Goal: Transaction & Acquisition: Book appointment/travel/reservation

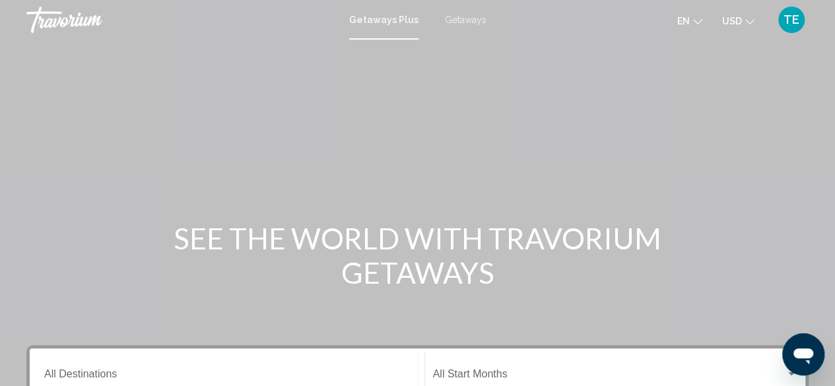
click at [458, 21] on span "Getaways" at bounding box center [466, 20] width 42 height 11
click at [211, 360] on div "Destination All Destinations" at bounding box center [227, 373] width 366 height 42
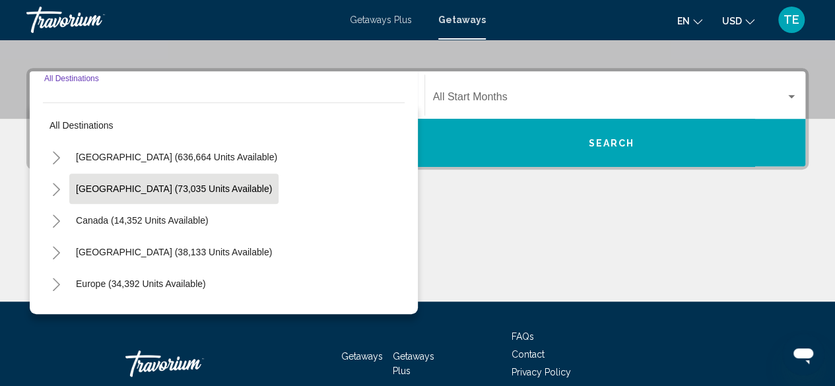
scroll to position [302, 0]
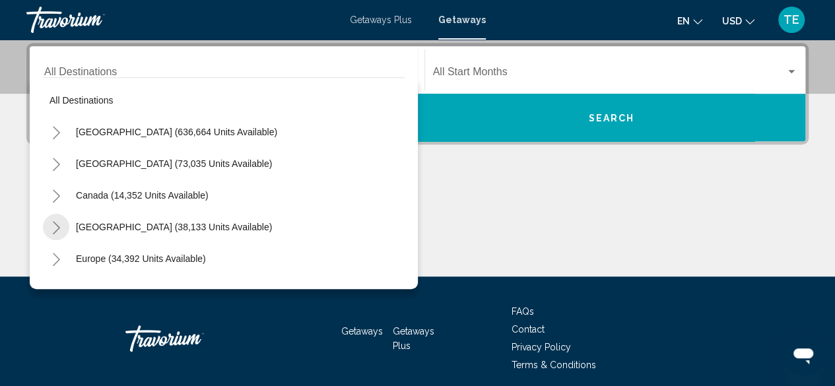
click at [58, 230] on icon "Toggle Caribbean & Atlantic Islands (38,133 units available)" at bounding box center [56, 227] width 10 height 13
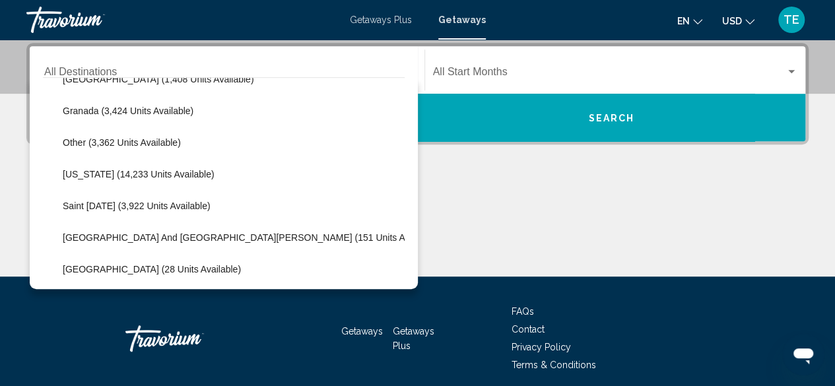
scroll to position [281, 0]
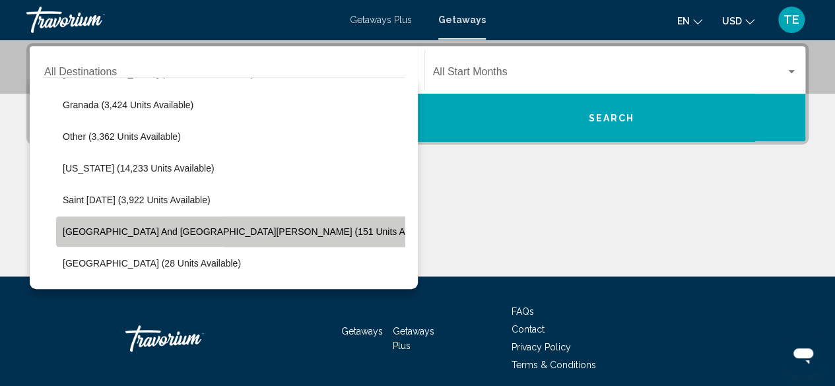
click at [235, 228] on span "[GEOGRAPHIC_DATA] and [GEOGRAPHIC_DATA][PERSON_NAME] (151 units available)" at bounding box center [251, 231] width 377 height 11
type input "**********"
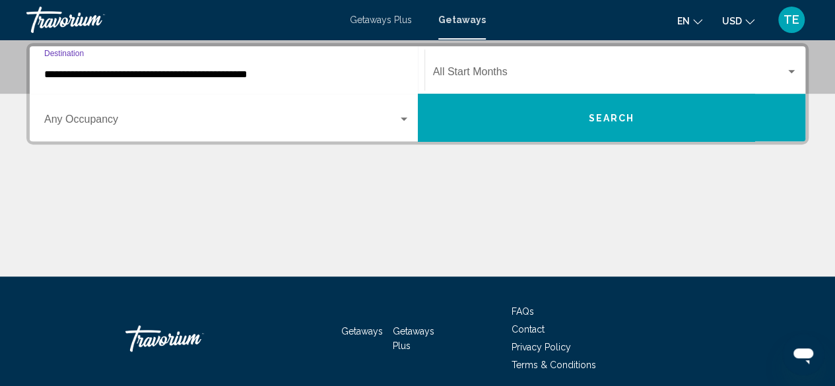
click at [494, 71] on span "Search widget" at bounding box center [609, 75] width 353 height 12
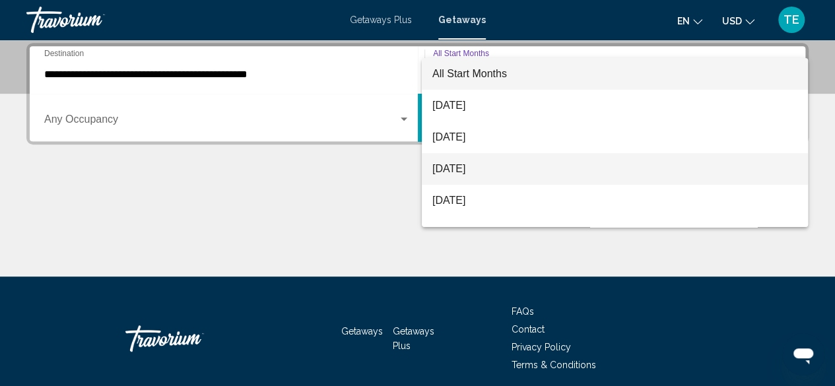
click at [483, 169] on span "[DATE]" at bounding box center [614, 169] width 365 height 32
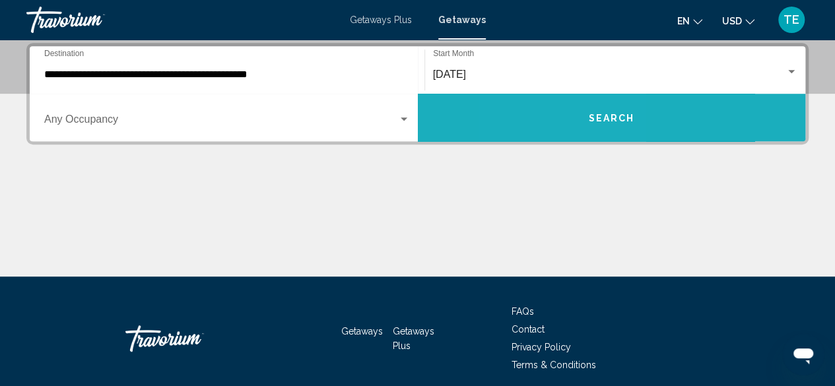
click at [558, 112] on button "Search" at bounding box center [612, 118] width 388 height 48
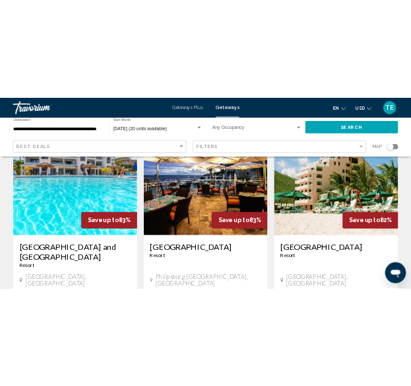
scroll to position [114, 0]
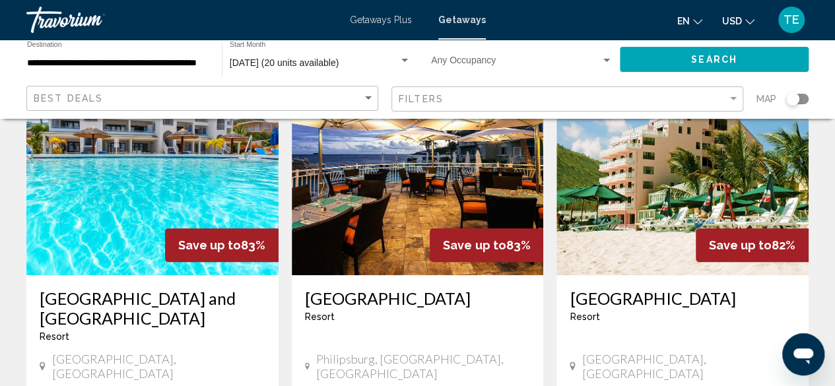
drag, startPoint x: 301, startPoint y: 299, endPoint x: 492, endPoint y: 299, distance: 190.8
click at [492, 299] on div "[GEOGRAPHIC_DATA] - This is an adults only resort [GEOGRAPHIC_DATA], [GEOGRAPHI…" at bounding box center [418, 336] width 252 height 122
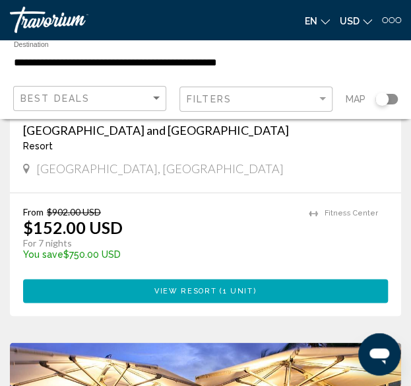
scroll to position [283, 0]
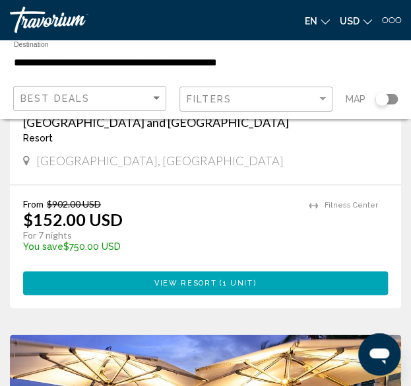
click at [181, 282] on span "View Resort" at bounding box center [185, 282] width 62 height 9
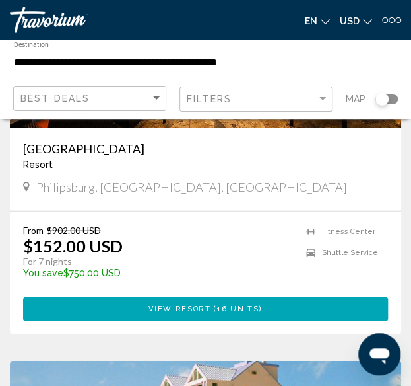
scroll to position [708, 0]
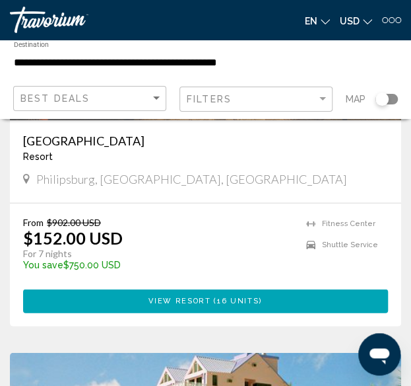
click at [212, 296] on button "View Resort ( 16 units )" at bounding box center [205, 301] width 365 height 24
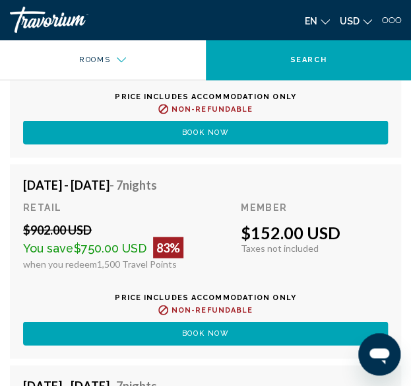
scroll to position [3042, 0]
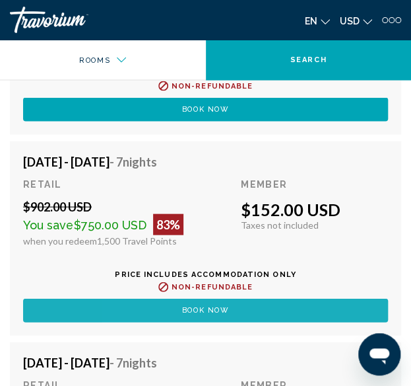
click at [161, 314] on button "Book now" at bounding box center [205, 310] width 365 height 24
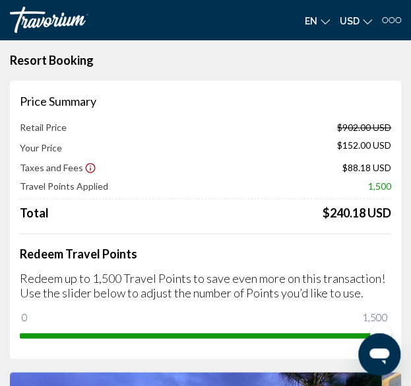
drag, startPoint x: 344, startPoint y: 124, endPoint x: 403, endPoint y: 123, distance: 58.8
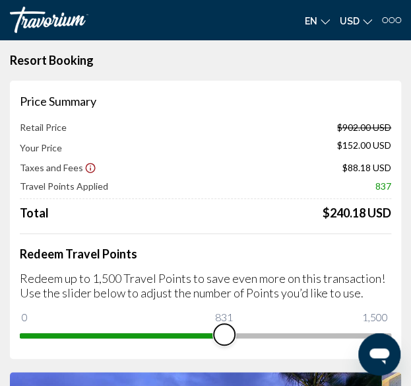
drag, startPoint x: 375, startPoint y: 325, endPoint x: 224, endPoint y: 342, distance: 151.4
click at [224, 342] on span "Main content" at bounding box center [224, 333] width 21 height 21
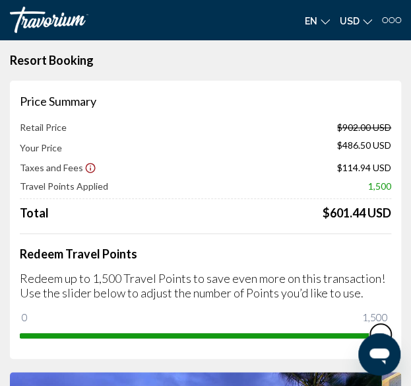
drag, startPoint x: 224, startPoint y: 342, endPoint x: 421, endPoint y: 318, distance: 198.2
click at [411, 318] on html "Skip to main content Getaways Plus Getaways en English Español Français Italian…" at bounding box center [205, 193] width 411 height 386
drag, startPoint x: 327, startPoint y: 213, endPoint x: 413, endPoint y: 212, distance: 85.8
click at [411, 212] on html "Skip to main content Getaways Plus Getaways en English Español Français Italian…" at bounding box center [205, 193] width 411 height 386
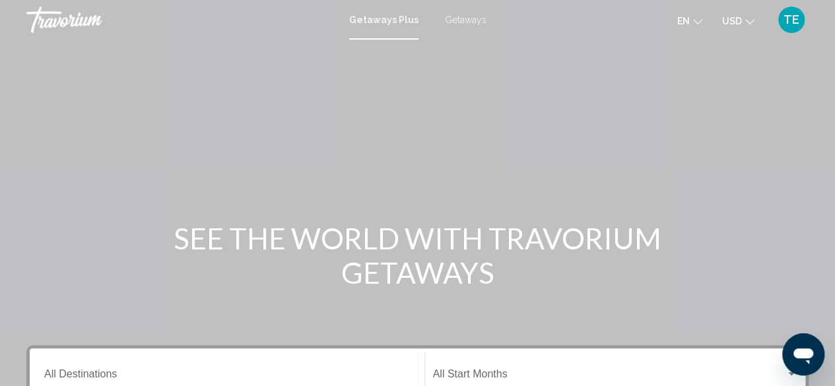
click at [468, 17] on span "Getaways" at bounding box center [466, 20] width 42 height 11
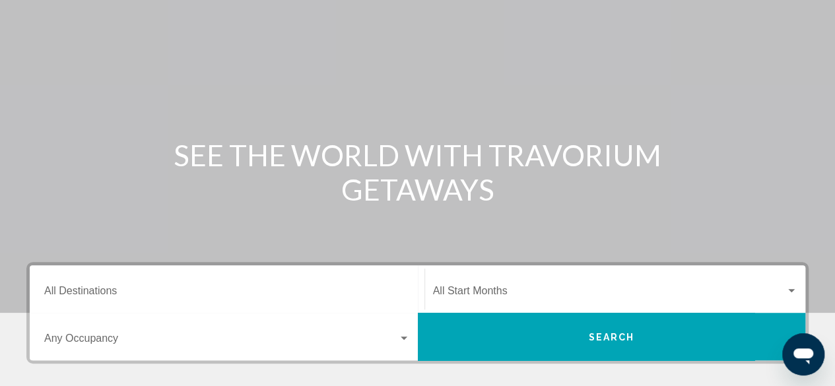
scroll to position [91, 0]
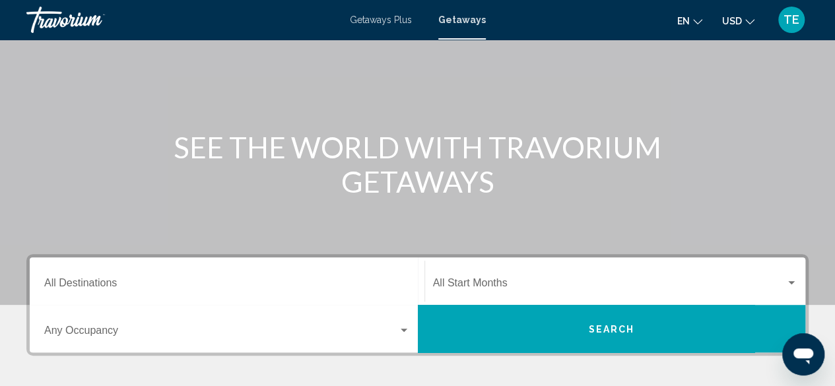
click at [96, 285] on input "Destination All Destinations" at bounding box center [227, 286] width 366 height 12
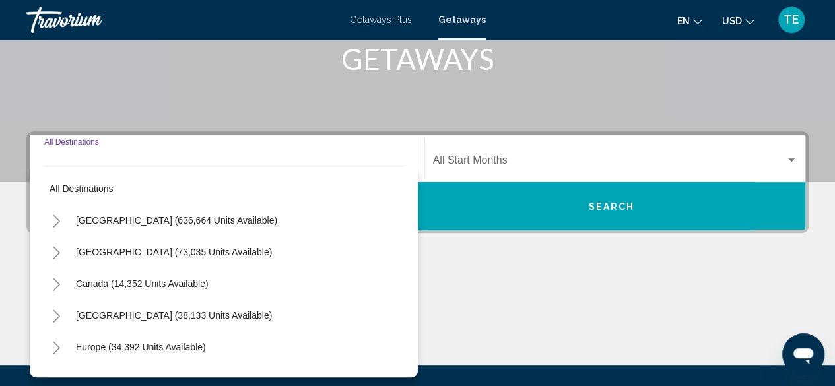
scroll to position [302, 0]
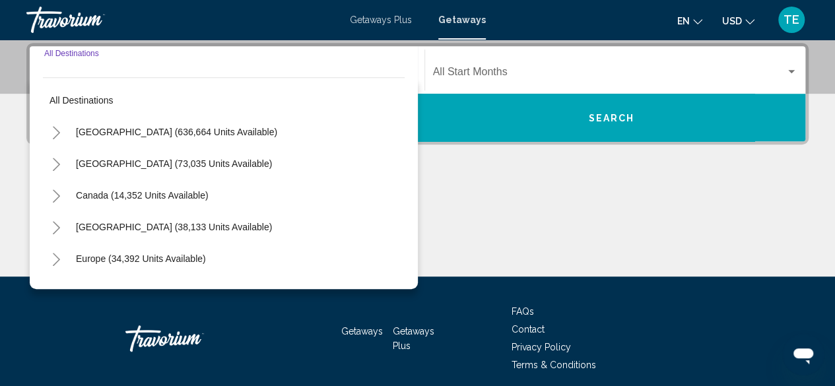
click at [55, 126] on icon "Toggle United States (636,664 units available)" at bounding box center [56, 132] width 10 height 13
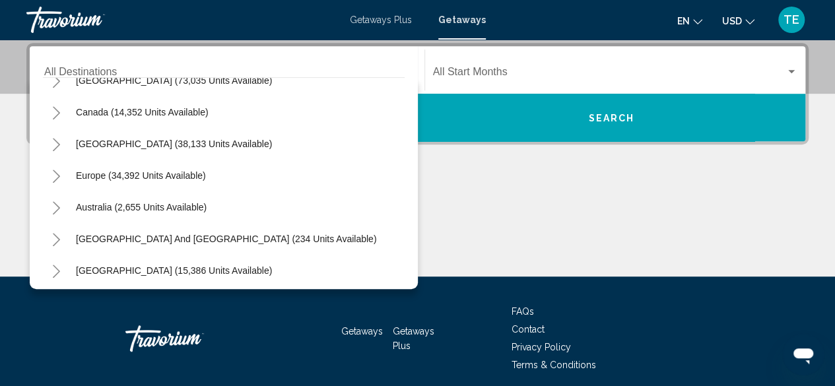
scroll to position [1568, 0]
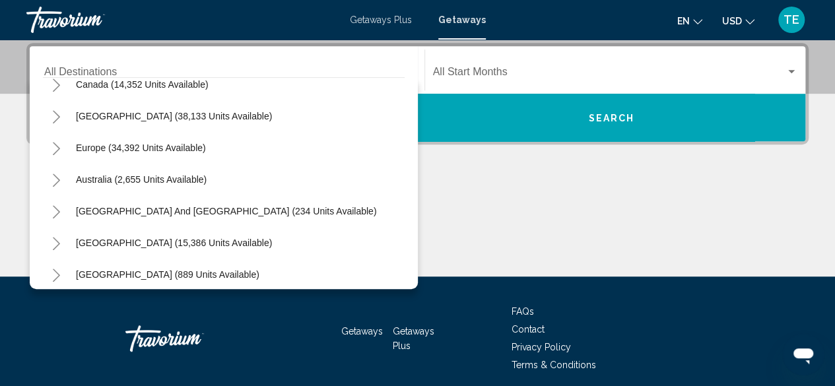
click at [57, 123] on button "Toggle Caribbean & Atlantic Islands (38,133 units available)" at bounding box center [56, 116] width 26 height 26
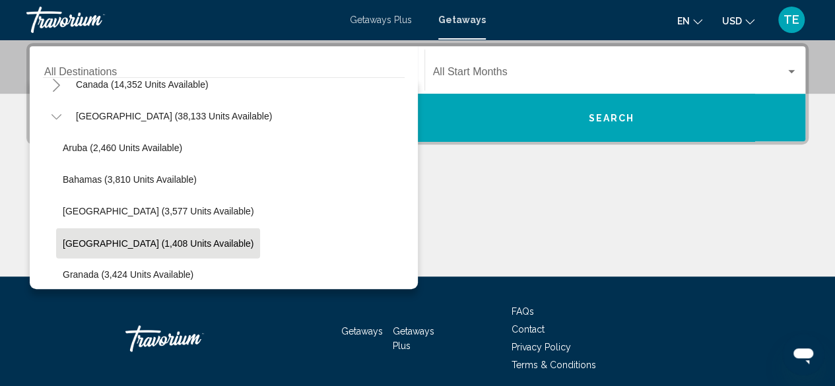
click at [104, 244] on span "[GEOGRAPHIC_DATA] (1,408 units available)" at bounding box center [158, 243] width 191 height 11
type input "**********"
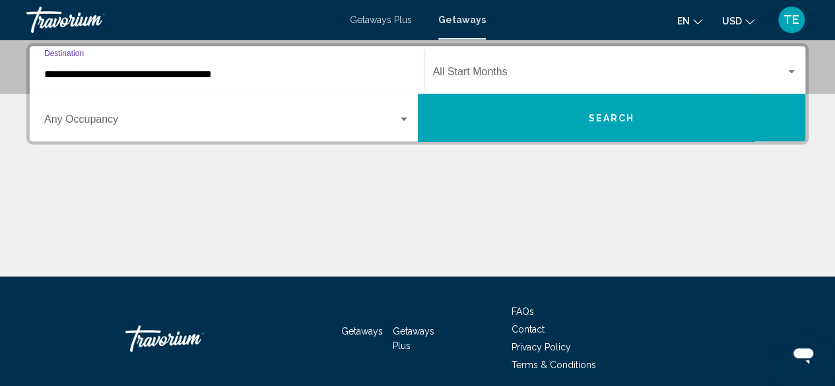
click at [473, 64] on div "Start Month All Start Months" at bounding box center [615, 71] width 365 height 42
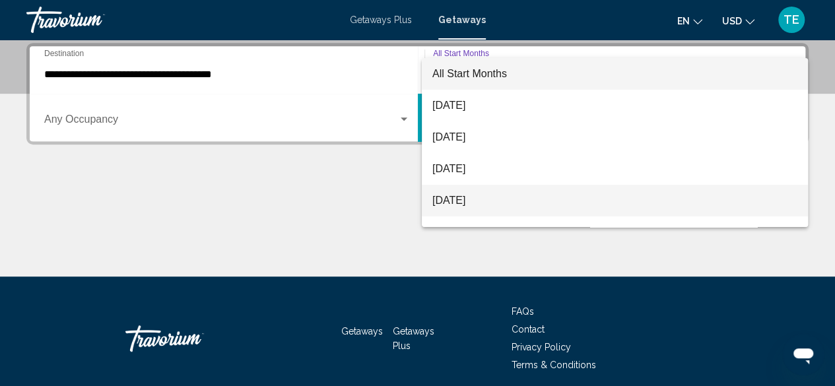
click at [481, 192] on span "[DATE]" at bounding box center [614, 201] width 365 height 32
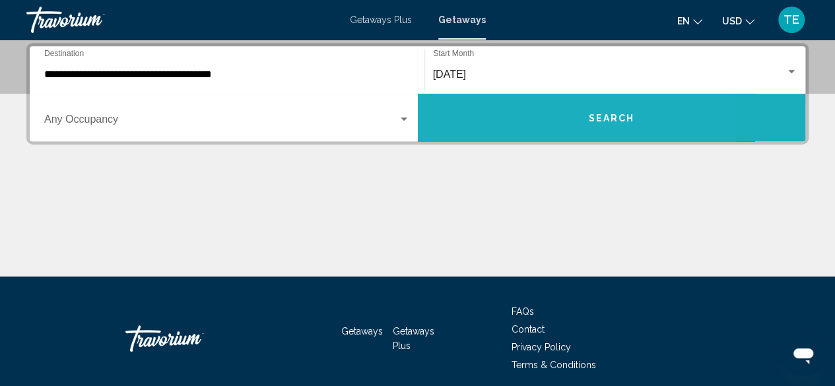
click at [520, 129] on button "Search" at bounding box center [612, 118] width 388 height 48
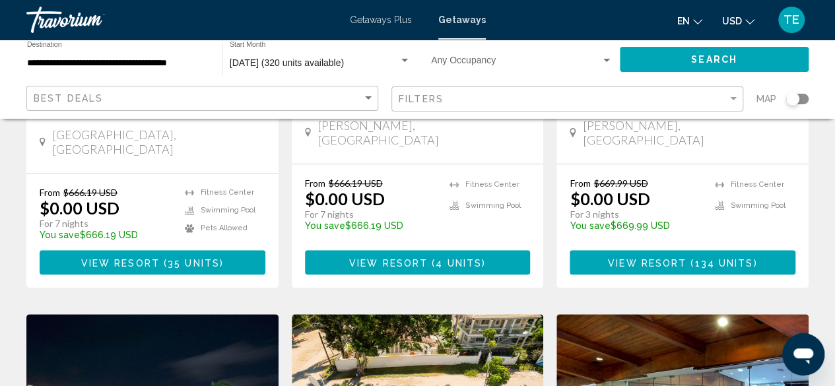
scroll to position [145, 0]
